Goal: Transaction & Acquisition: Subscribe to service/newsletter

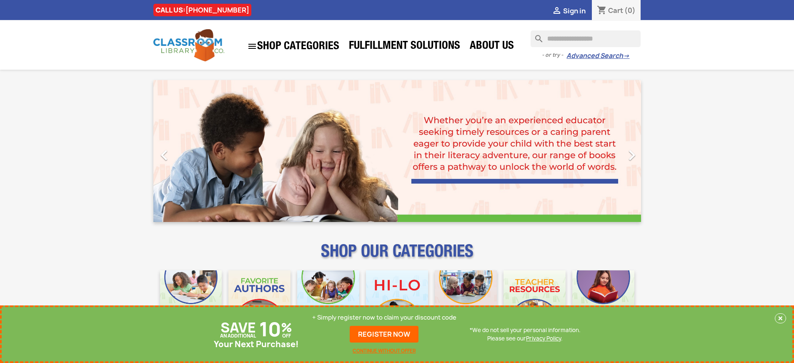
click at [384, 317] on p "+ Simply register now to claim your discount code" at bounding box center [384, 317] width 144 height 8
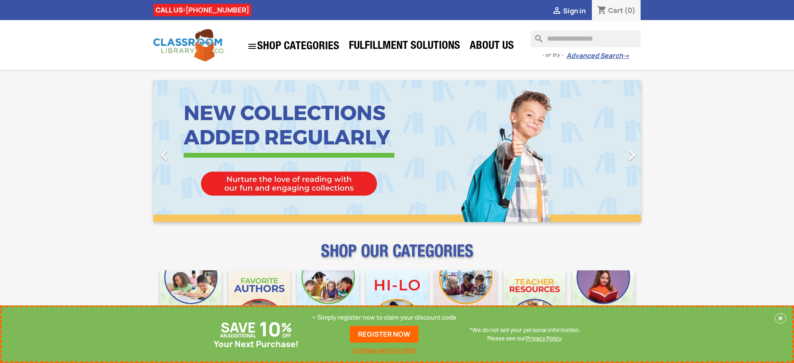
click at [384, 317] on p "+ Simply register now to claim your discount code" at bounding box center [384, 317] width 144 height 8
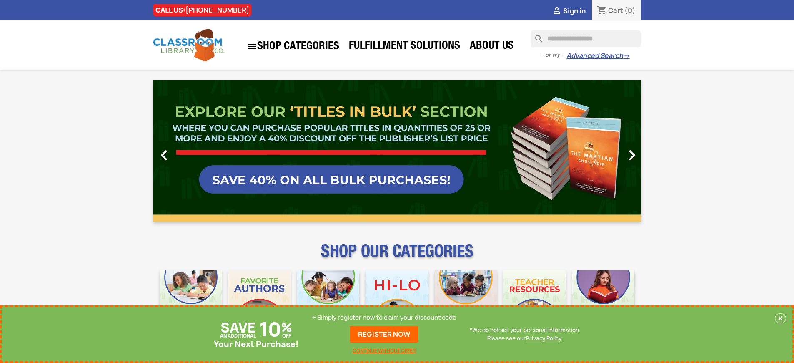
click at [384, 317] on p "+ Simply register now to claim your discount code" at bounding box center [384, 317] width 144 height 8
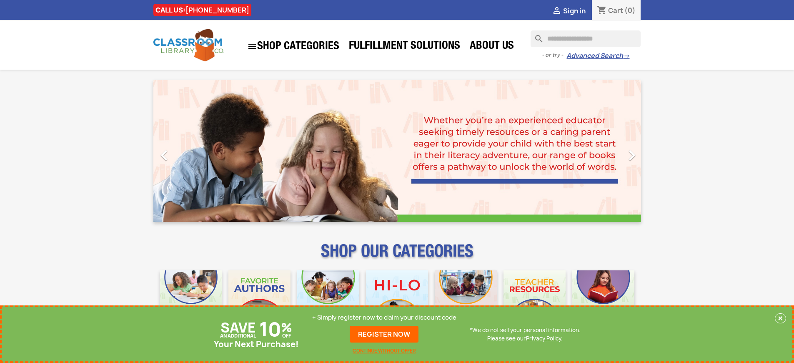
click at [384, 317] on p "+ Simply register now to claim your discount code" at bounding box center [384, 317] width 144 height 8
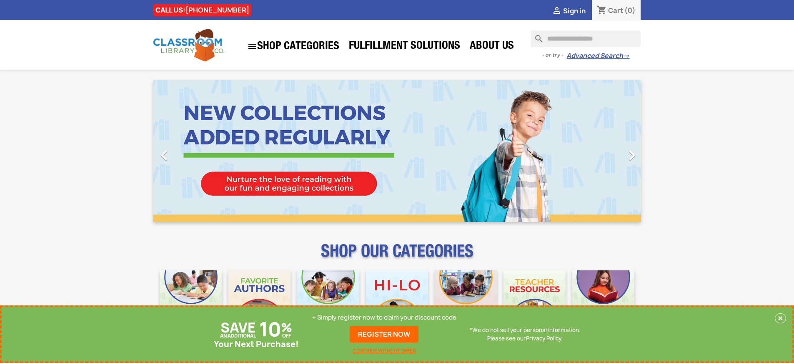
click at [384, 317] on p "+ Simply register now to claim your discount code" at bounding box center [384, 317] width 144 height 8
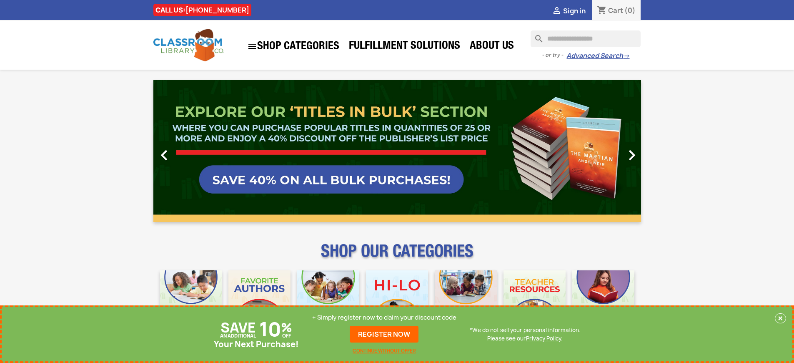
click at [384, 317] on p "+ Simply register now to claim your discount code" at bounding box center [384, 317] width 144 height 8
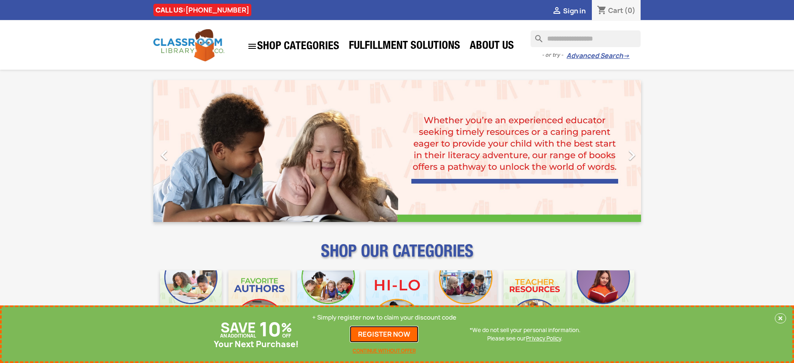
click at [384, 334] on link "REGISTER NOW" at bounding box center [384, 333] width 69 height 17
click at [384, 317] on p "+ Simply register now to claim your discount code" at bounding box center [384, 317] width 144 height 8
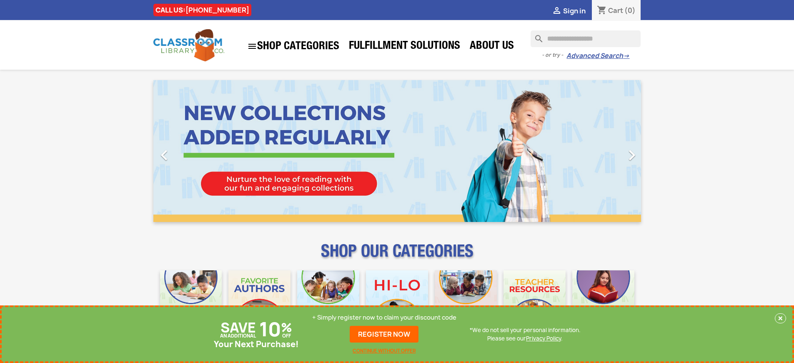
click at [384, 317] on p "+ Simply register now to claim your discount code" at bounding box center [384, 317] width 144 height 8
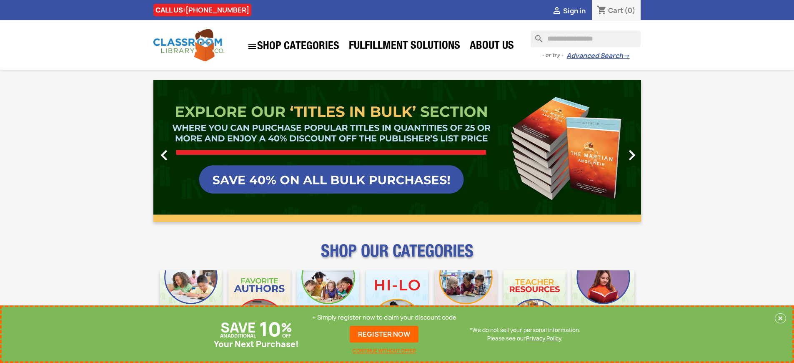
click at [384, 317] on p "+ Simply register now to claim your discount code" at bounding box center [384, 317] width 144 height 8
click at [384, 334] on link "REGISTER NOW" at bounding box center [384, 333] width 69 height 17
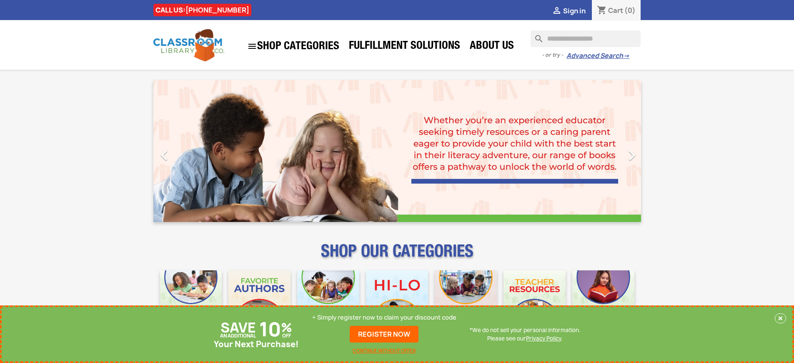
click at [384, 317] on p "+ Simply register now to claim your discount code" at bounding box center [384, 317] width 144 height 8
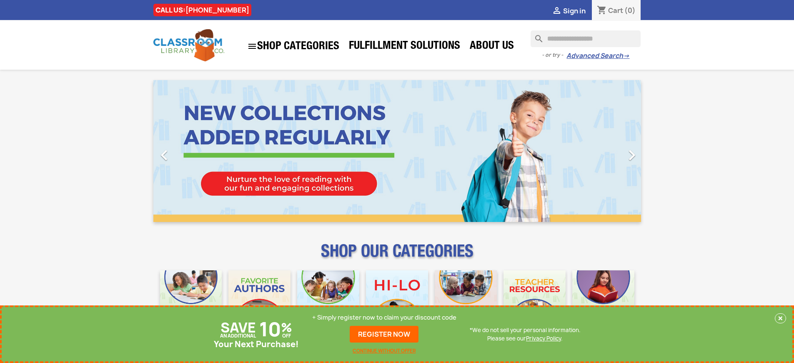
click at [384, 317] on p "+ Simply register now to claim your discount code" at bounding box center [384, 317] width 144 height 8
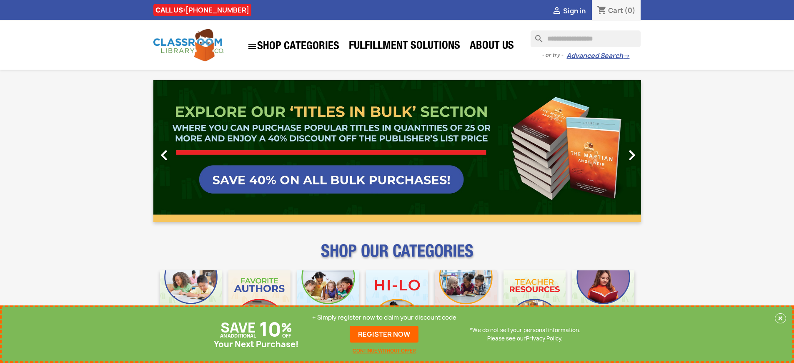
click at [384, 317] on p "+ Simply register now to claim your discount code" at bounding box center [384, 317] width 144 height 8
click at [384, 334] on link "REGISTER NOW" at bounding box center [384, 333] width 69 height 17
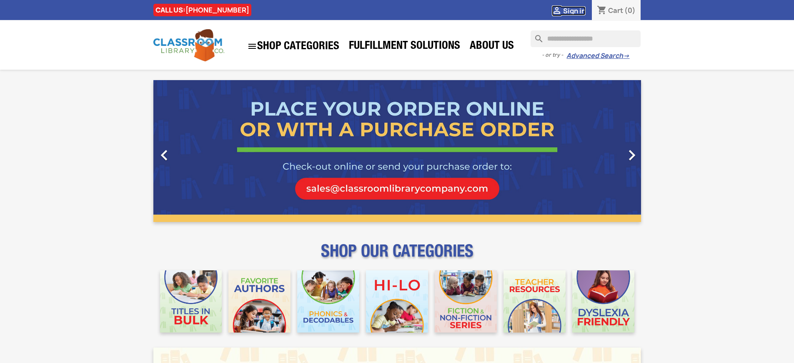
click at [574, 10] on span "Sign in" at bounding box center [574, 10] width 23 height 9
